Goal: Complete application form

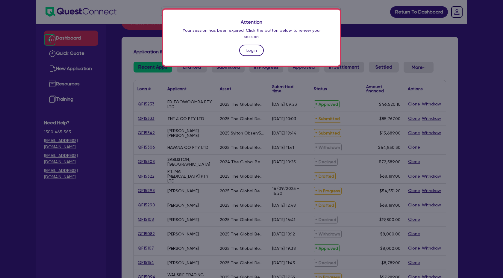
scroll to position [538, 0]
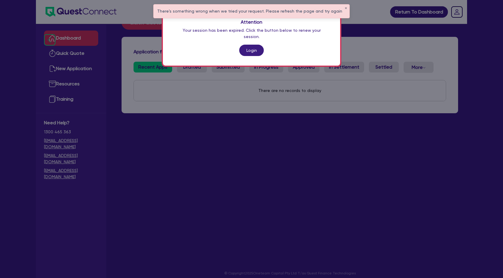
scroll to position [538, 0]
click at [251, 45] on link "Login" at bounding box center [251, 50] width 25 height 11
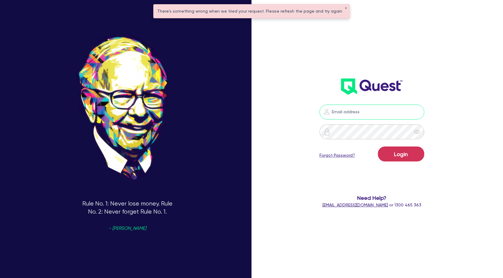
type input "[PERSON_NAME][EMAIL_ADDRESS][DOMAIN_NAME]"
click at [405, 157] on button "Login" at bounding box center [401, 153] width 46 height 15
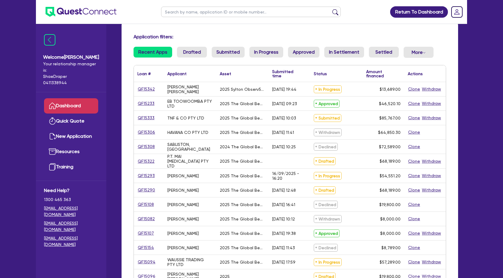
scroll to position [41, 0]
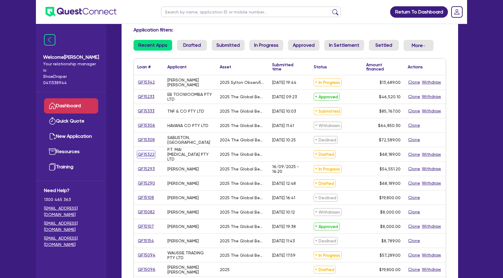
click at [150, 153] on link "QF15322" at bounding box center [145, 154] width 17 height 7
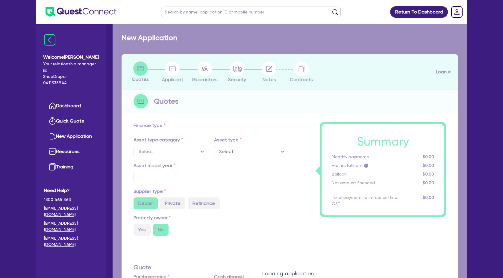
select select "TERTIARY_ASSETS"
type input "2025"
type input "68,189"
type input "4"
type input "2,727.56"
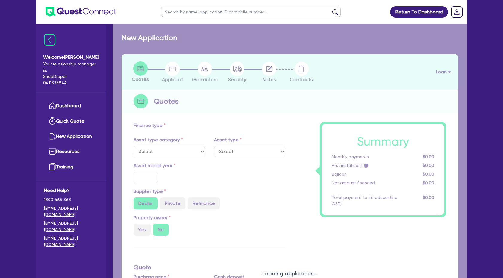
type input "15"
select select "BEAUTY_EQUIPMENT"
